Goal: Information Seeking & Learning: Check status

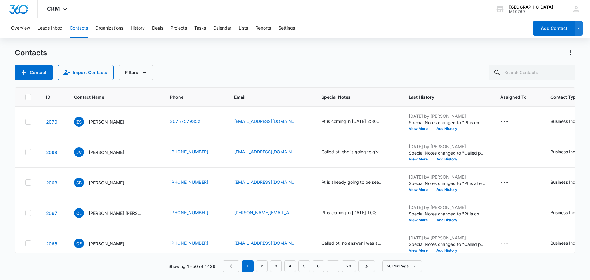
click at [395, 67] on div "Contact Import Contacts Filters" at bounding box center [295, 72] width 561 height 15
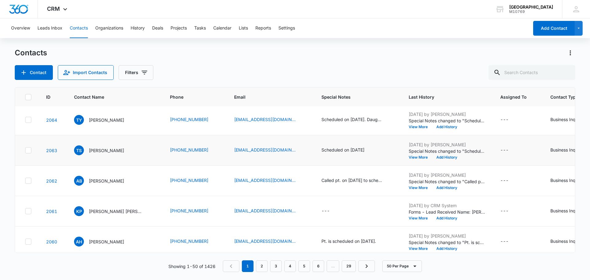
scroll to position [215, 0]
click at [412, 186] on button "View More" at bounding box center [420, 188] width 23 height 4
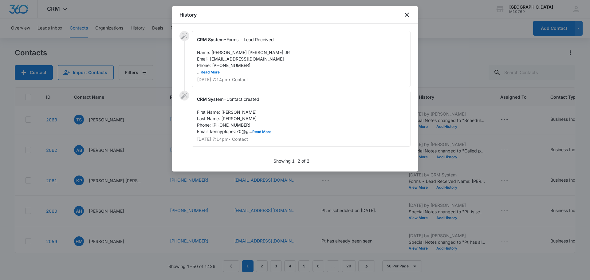
click at [212, 69] on span "Forms - Lead Received Name: Kenneth Paul Lopez JR Email: kennyplopez70@gmail.co…" at bounding box center [243, 56] width 93 height 38
click at [209, 73] on button "Read More" at bounding box center [210, 72] width 19 height 4
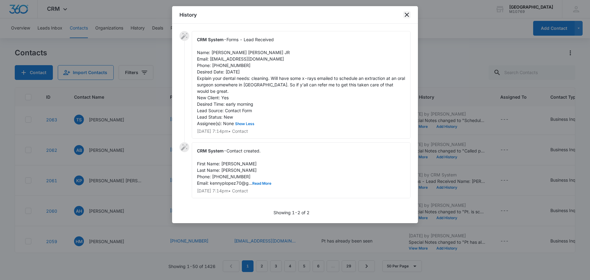
click at [404, 14] on icon "close" at bounding box center [406, 14] width 7 height 7
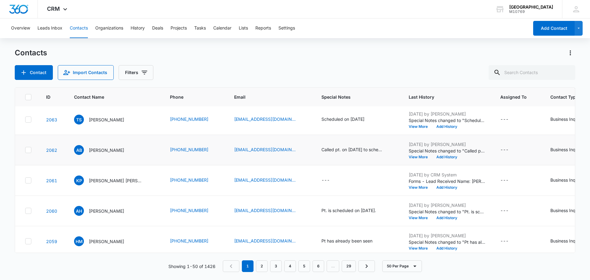
click at [371, 162] on td "Called pt. on [DATE] to schedule appt. RM" at bounding box center [357, 150] width 87 height 30
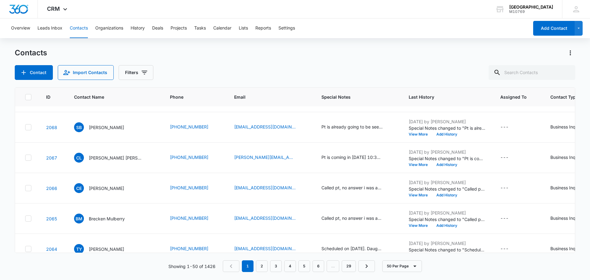
scroll to position [0, 0]
